Goal: Information Seeking & Learning: Learn about a topic

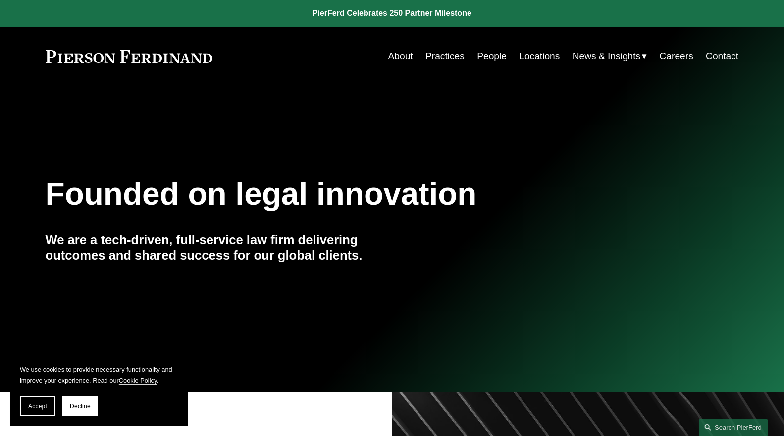
click at [482, 57] on link "People" at bounding box center [492, 56] width 30 height 19
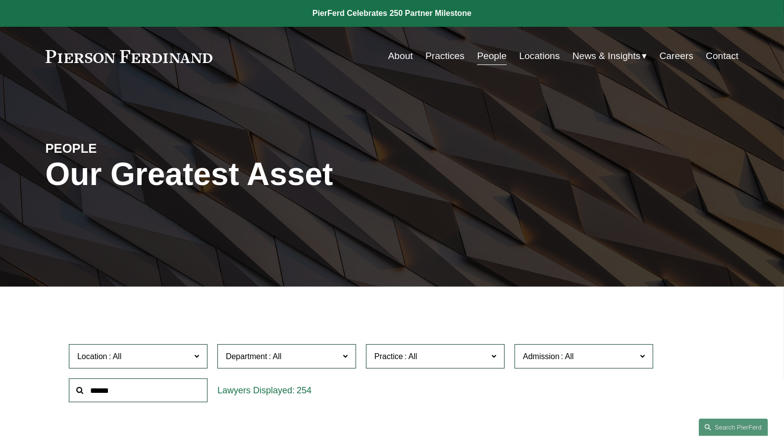
click at [438, 57] on link "Practices" at bounding box center [445, 56] width 39 height 19
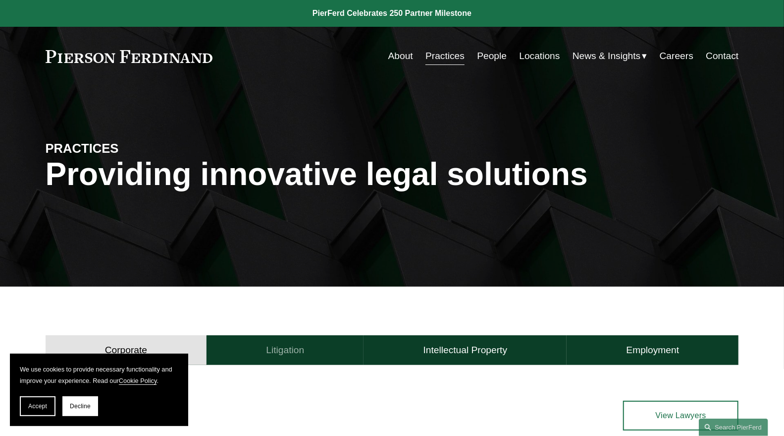
click at [319, 347] on button "Litigation" at bounding box center [285, 350] width 157 height 30
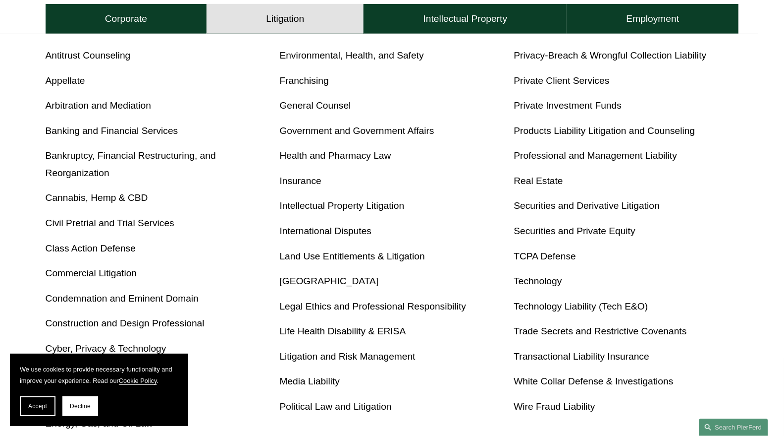
scroll to position [285, 0]
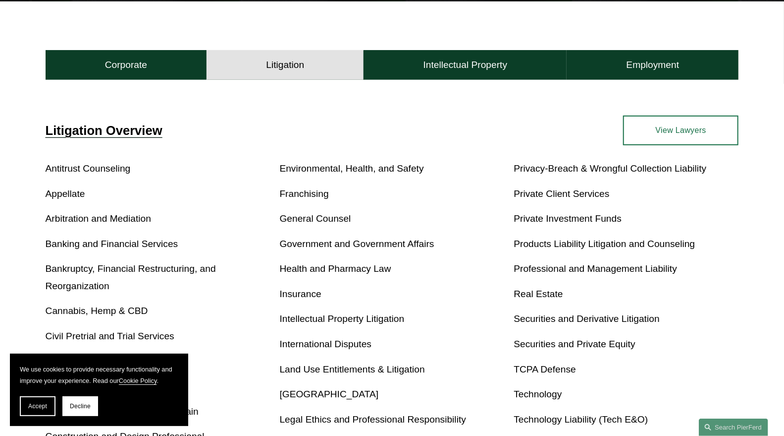
click at [686, 128] on link "View Lawyers" at bounding box center [680, 130] width 115 height 30
click at [489, 64] on h4 "Intellectual Property" at bounding box center [466, 65] width 84 height 12
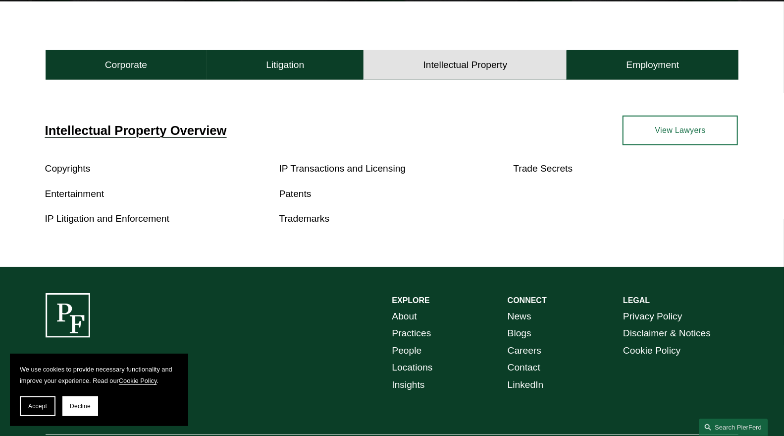
click at [685, 132] on link "View Lawyers" at bounding box center [680, 130] width 115 height 30
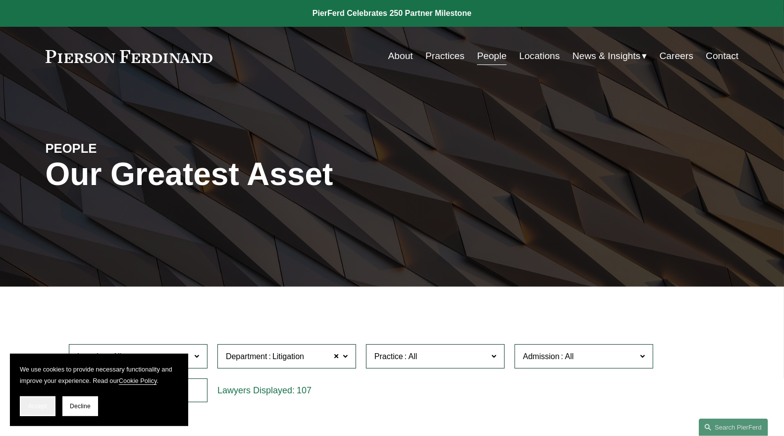
click at [35, 409] on span "Accept" at bounding box center [37, 405] width 19 height 7
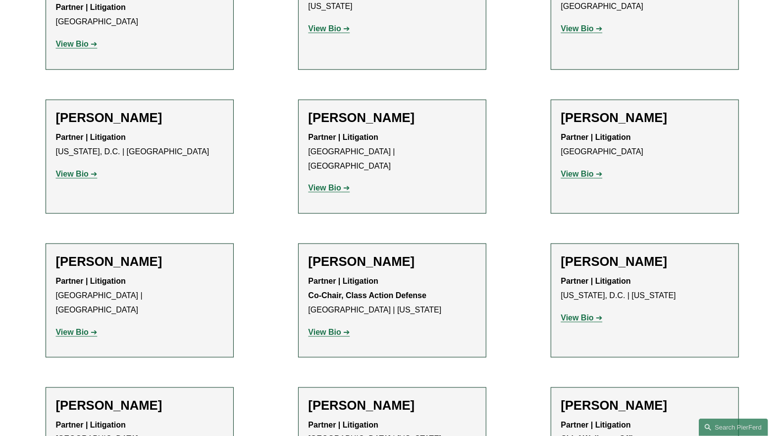
scroll to position [3523, 0]
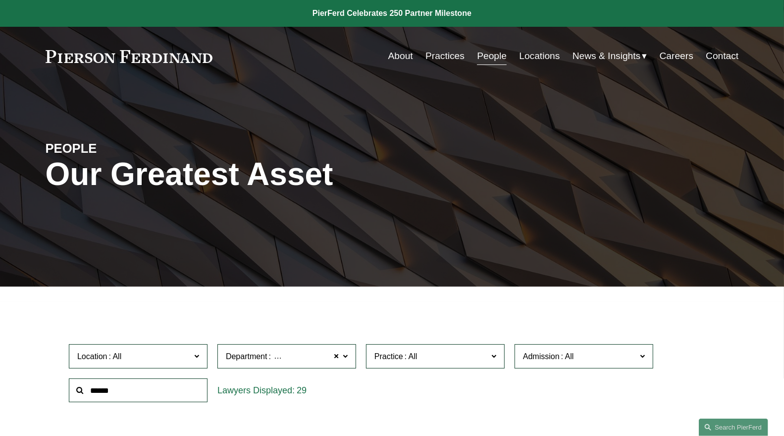
click at [484, 227] on div "PEOPLE Our Greatest Asset" at bounding box center [392, 185] width 784 height 149
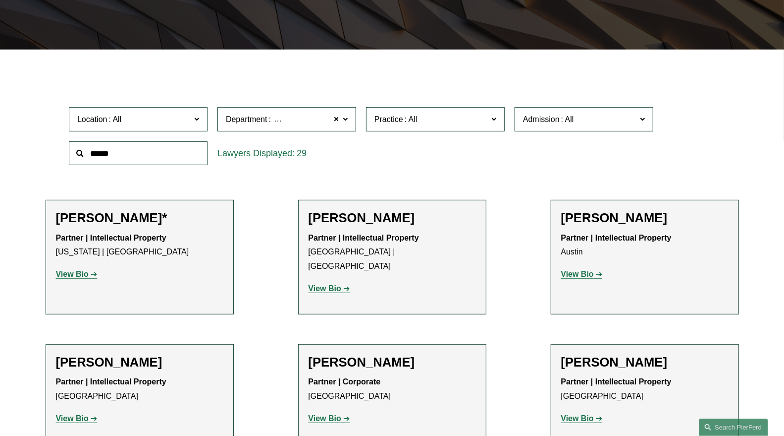
scroll to position [754, 0]
